Goal: Information Seeking & Learning: Learn about a topic

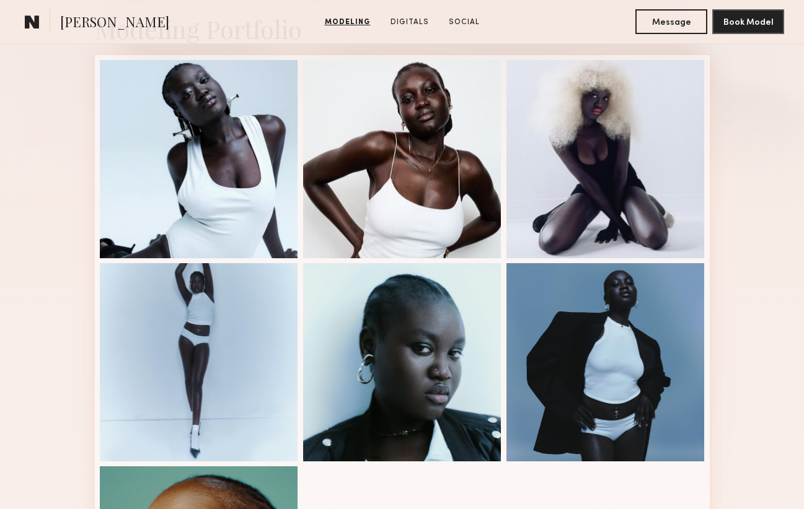
scroll to position [291, 0]
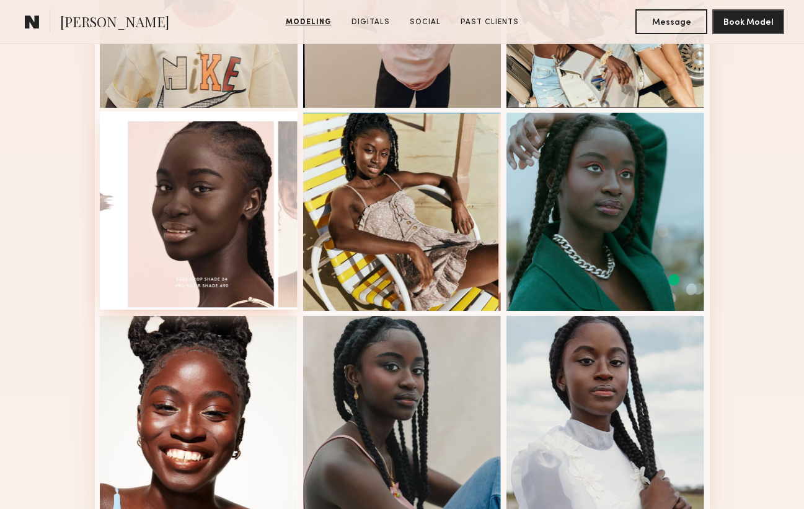
scroll to position [660, 0]
